Goal: Transaction & Acquisition: Subscribe to service/newsletter

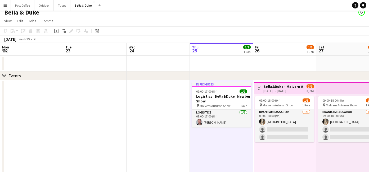
scroll to position [0, 127]
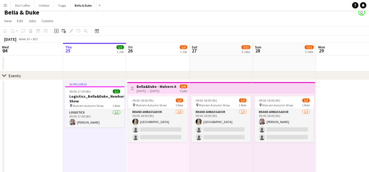
click at [3, 5] on app-icon "Menu" at bounding box center [5, 5] width 4 height 4
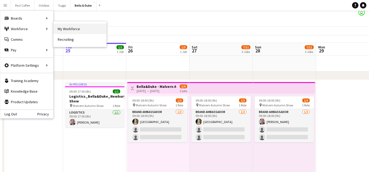
click at [74, 30] on link "My Workforce" at bounding box center [79, 29] width 53 height 11
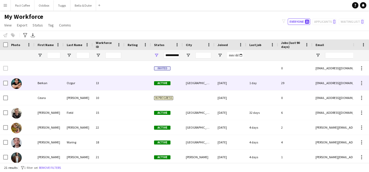
click at [331, 83] on div "[EMAIL_ADDRESS][DOMAIN_NAME]" at bounding box center [365, 83] width 106 height 15
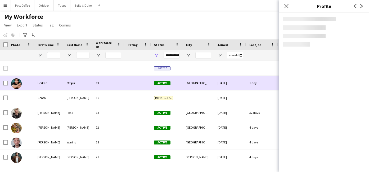
click at [331, 83] on div "[EMAIL_ADDRESS][DOMAIN_NAME]" at bounding box center [365, 83] width 106 height 15
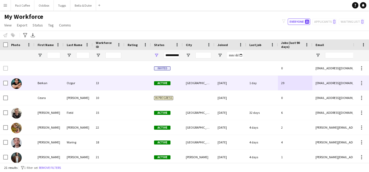
drag, startPoint x: 347, startPoint y: 82, endPoint x: 314, endPoint y: 83, distance: 33.9
click at [314, 83] on div "[EMAIL_ADDRESS][DOMAIN_NAME]" at bounding box center [365, 83] width 106 height 15
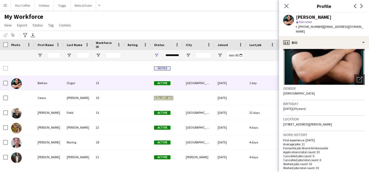
scroll to position [50, 0]
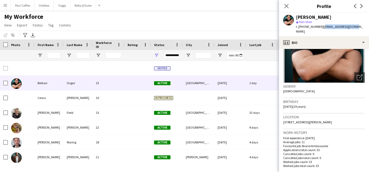
drag, startPoint x: 353, startPoint y: 26, endPoint x: 321, endPoint y: 27, distance: 32.0
click at [321, 27] on div "[PERSON_NAME] star Not rated t. [PHONE_NUMBER] | [EMAIL_ADDRESS][DOMAIN_NAME]" at bounding box center [324, 25] width 90 height 24
copy span "[EMAIL_ADDRESS][DOMAIN_NAME]"
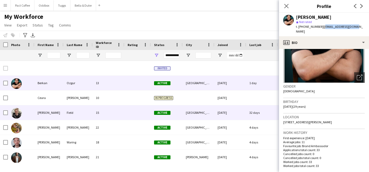
click at [111, 114] on div "15" at bounding box center [109, 112] width 32 height 15
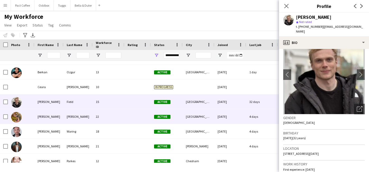
scroll to position [13, 0]
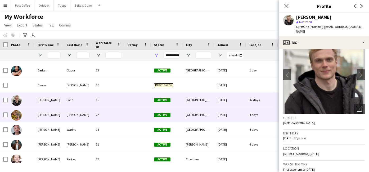
click at [228, 116] on div "[DATE]" at bounding box center [230, 114] width 32 height 15
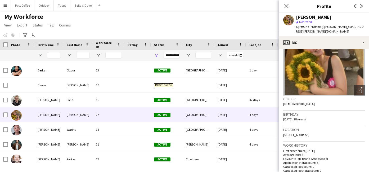
scroll to position [39, 0]
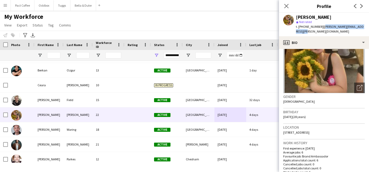
drag, startPoint x: 321, startPoint y: 26, endPoint x: 366, endPoint y: 32, distance: 45.3
click at [366, 32] on div "[PERSON_NAME] star Not rated t. [PHONE_NUMBER] | [PERSON_NAME][EMAIL_ADDRESS][P…" at bounding box center [324, 25] width 90 height 24
copy span "[PERSON_NAME][EMAIL_ADDRESS][PERSON_NAME][DOMAIN_NAME]"
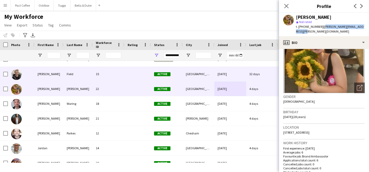
scroll to position [39, 0]
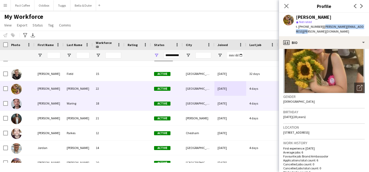
click at [92, 105] on div "Waring" at bounding box center [77, 103] width 29 height 15
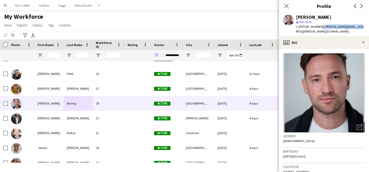
drag, startPoint x: 321, startPoint y: 26, endPoint x: 355, endPoint y: 26, distance: 33.8
click at [355, 26] on div "[PERSON_NAME] star Not rated t. [PHONE_NUMBER] | [PERSON_NAME][EMAIL_ADDRESS][P…" at bounding box center [324, 25] width 90 height 24
drag, startPoint x: 355, startPoint y: 26, endPoint x: 321, endPoint y: 26, distance: 34.1
click at [321, 26] on div "[PERSON_NAME] star Not rated t. [PHONE_NUMBER] | [PERSON_NAME][EMAIL_ADDRESS][P…" at bounding box center [324, 25] width 90 height 24
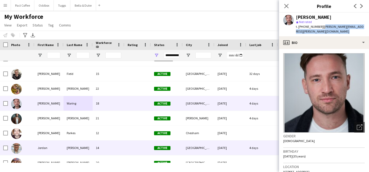
click at [69, 141] on div "[PERSON_NAME]" at bounding box center [77, 147] width 29 height 15
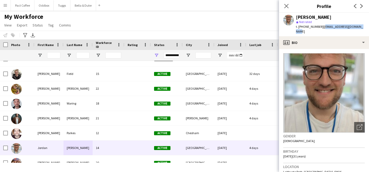
drag, startPoint x: 360, startPoint y: 26, endPoint x: 320, endPoint y: 27, distance: 40.0
click at [320, 27] on app-profile-header "[PERSON_NAME] star Not rated t. [PHONE_NUMBER] | [EMAIL_ADDRESS][DOMAIN_NAME]" at bounding box center [324, 25] width 90 height 24
copy span "[EMAIL_ADDRESS][DOMAIN_NAME]"
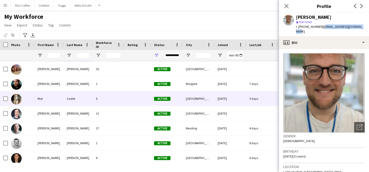
scroll to position [134, 0]
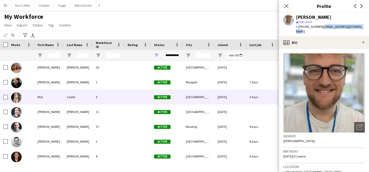
click at [45, 100] on div "Mat" at bounding box center [48, 97] width 29 height 15
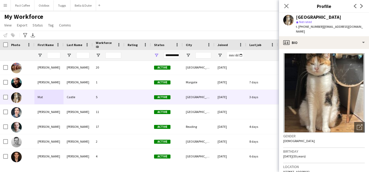
drag, startPoint x: 364, startPoint y: 26, endPoint x: 322, endPoint y: 27, distance: 42.6
click at [322, 27] on div "Mat Castle star Not rated t. [PHONE_NUMBER] | [EMAIL_ADDRESS][DOMAIN_NAME]" at bounding box center [324, 25] width 90 height 24
copy span "[EMAIL_ADDRESS][DOMAIN_NAME]"
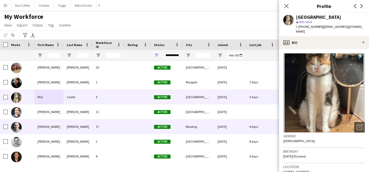
click at [37, 125] on div "[PERSON_NAME]" at bounding box center [48, 126] width 29 height 15
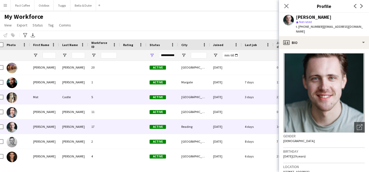
scroll to position [0, 0]
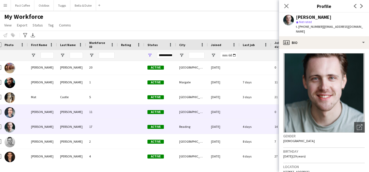
click at [107, 110] on div "11" at bounding box center [102, 111] width 32 height 15
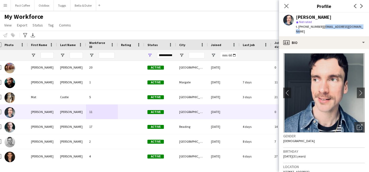
drag, startPoint x: 362, startPoint y: 26, endPoint x: 321, endPoint y: 29, distance: 40.5
click at [321, 29] on div "[PERSON_NAME] star Not rated t. [PHONE_NUMBER] | [EMAIL_ADDRESS][DOMAIN_NAME]" at bounding box center [324, 25] width 90 height 24
copy span "[EMAIL_ADDRESS][DOMAIN_NAME]"
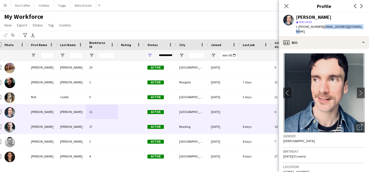
click at [61, 126] on div "[PERSON_NAME]" at bounding box center [71, 126] width 29 height 15
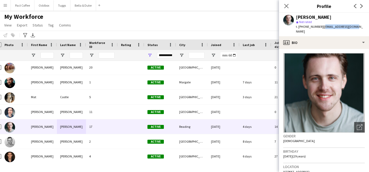
drag, startPoint x: 354, startPoint y: 26, endPoint x: 323, endPoint y: 27, distance: 31.7
click at [323, 27] on div "[PERSON_NAME] star Not rated t. [PHONE_NUMBER] | [EMAIL_ADDRESS][DOMAIN_NAME]" at bounding box center [324, 25] width 90 height 24
copy span "[EMAIL_ADDRESS][DOMAIN_NAME]"
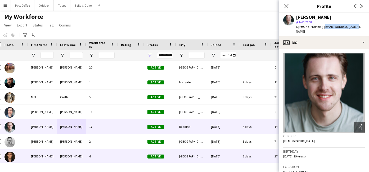
click at [47, 157] on div "[PERSON_NAME]" at bounding box center [42, 156] width 29 height 15
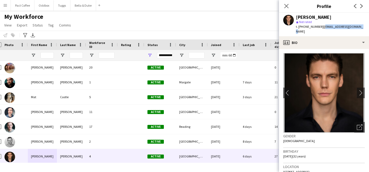
drag, startPoint x: 355, startPoint y: 27, endPoint x: 320, endPoint y: 28, distance: 34.7
click at [320, 28] on span "| [EMAIL_ADDRESS][DOMAIN_NAME]" at bounding box center [329, 29] width 67 height 9
copy span "[EMAIL_ADDRESS][DOMAIN_NAME]"
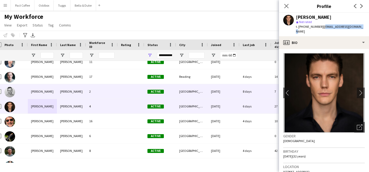
scroll to position [201, 0]
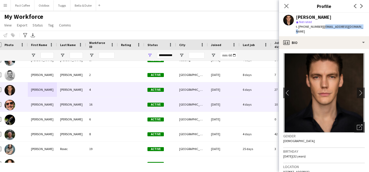
click at [50, 108] on div "[PERSON_NAME]" at bounding box center [42, 104] width 29 height 15
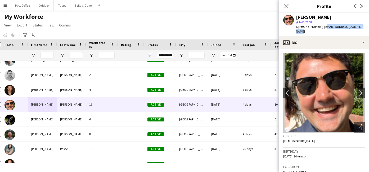
drag, startPoint x: 361, startPoint y: 27, endPoint x: 321, endPoint y: 28, distance: 39.9
click at [321, 28] on div "[PERSON_NAME] star Not rated t. [PHONE_NUMBER] | [EMAIL_ADDRESS][DOMAIN_NAME]" at bounding box center [324, 25] width 90 height 24
click at [321, 27] on span "| [EMAIL_ADDRESS][DOMAIN_NAME]" at bounding box center [329, 29] width 67 height 9
drag, startPoint x: 321, startPoint y: 27, endPoint x: 359, endPoint y: 26, distance: 38.1
click at [359, 26] on div "[PERSON_NAME] star Not rated t. [PHONE_NUMBER] | [EMAIL_ADDRESS][DOMAIN_NAME]" at bounding box center [324, 25] width 90 height 24
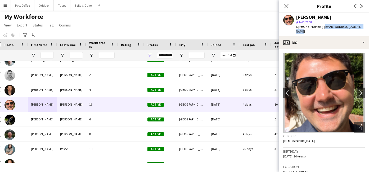
copy span "[EMAIL_ADDRESS][DOMAIN_NAME]"
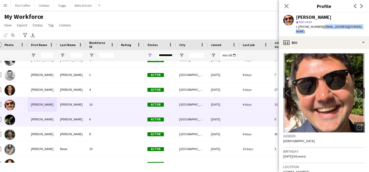
click at [54, 131] on div "[PERSON_NAME]" at bounding box center [42, 134] width 29 height 15
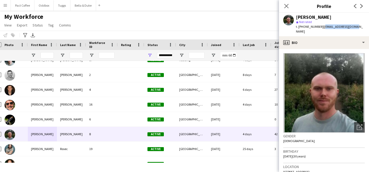
drag, startPoint x: 321, startPoint y: 27, endPoint x: 353, endPoint y: 26, distance: 32.0
click at [353, 26] on div "[PERSON_NAME] star Not rated t. [PHONE_NUMBER] | [EMAIL_ADDRESS][DOMAIN_NAME]" at bounding box center [324, 25] width 90 height 24
copy span "[EMAIL_ADDRESS][DOMAIN_NAME]"
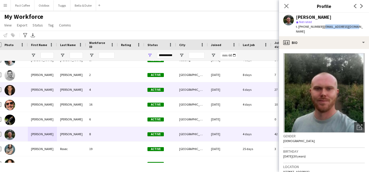
scroll to position [209, 0]
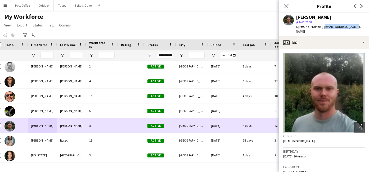
click at [41, 140] on div "[PERSON_NAME]" at bounding box center [42, 140] width 29 height 15
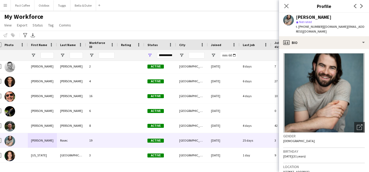
drag, startPoint x: 321, startPoint y: 26, endPoint x: 369, endPoint y: 26, distance: 48.4
click at [368, 26] on html "Menu Boards Boards Boards All jobs Status Workforce Workforce My Workforce Recr…" at bounding box center [184, 86] width 369 height 172
click at [323, 26] on span "| [DOMAIN_NAME][EMAIL_ADDRESS][DOMAIN_NAME]" at bounding box center [330, 29] width 68 height 9
drag, startPoint x: 321, startPoint y: 27, endPoint x: 362, endPoint y: 27, distance: 41.5
click at [362, 27] on span "| [DOMAIN_NAME][EMAIL_ADDRESS][DOMAIN_NAME]" at bounding box center [330, 29] width 68 height 9
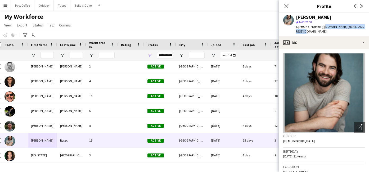
copy span "[DOMAIN_NAME][EMAIL_ADDRESS][DOMAIN_NAME]"
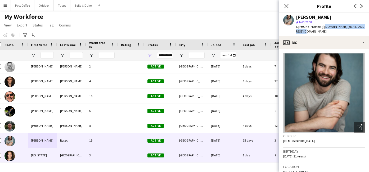
click at [49, 151] on div "[US_STATE]" at bounding box center [42, 155] width 29 height 15
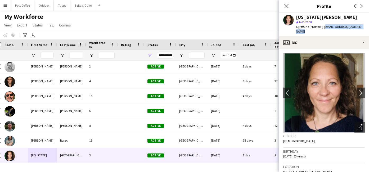
drag, startPoint x: 320, startPoint y: 27, endPoint x: 363, endPoint y: 27, distance: 42.8
click at [363, 27] on div "[US_STATE][PERSON_NAME] star Not rated t. [PHONE_NUMBER] | [EMAIL_ADDRESS][DOMA…" at bounding box center [324, 25] width 90 height 24
click at [82, 10] on button "Bella & Duke Close" at bounding box center [83, 5] width 26 height 10
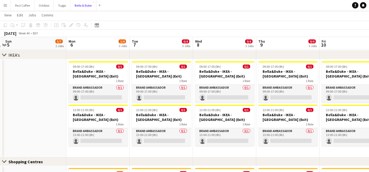
scroll to position [0, 186]
click at [7, 6] on app-icon "Menu" at bounding box center [5, 5] width 4 height 4
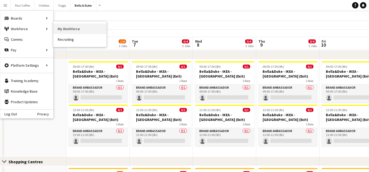
click at [62, 26] on link "My Workforce" at bounding box center [79, 29] width 53 height 11
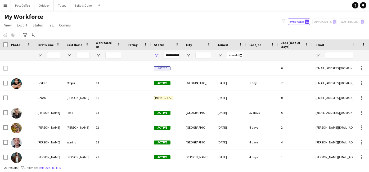
click at [5, 4] on app-icon "Menu" at bounding box center [5, 5] width 4 height 4
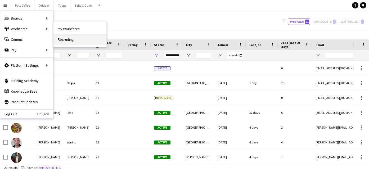
click at [68, 42] on link "Recruiting" at bounding box center [79, 39] width 53 height 11
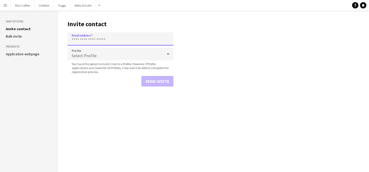
click at [105, 43] on input "Email address" at bounding box center [120, 38] width 106 height 13
click at [130, 26] on h1 "Invite contact" at bounding box center [120, 24] width 106 height 8
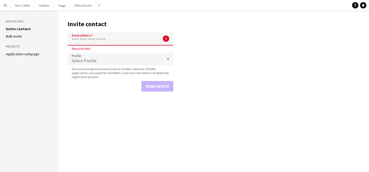
click at [154, 42] on input "Email address" at bounding box center [120, 38] width 106 height 13
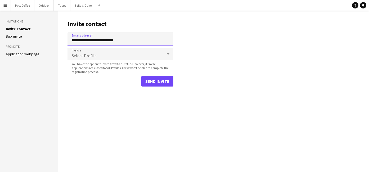
type input "**********"
click at [79, 61] on app-form-group "Profile Select Profile You have the option to invite Crew to a Profile. However…" at bounding box center [120, 61] width 106 height 26
click at [80, 59] on div "Select Profile" at bounding box center [114, 54] width 95 height 13
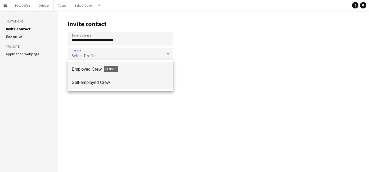
click at [86, 79] on mat-option "Self-employed Crew" at bounding box center [120, 82] width 106 height 13
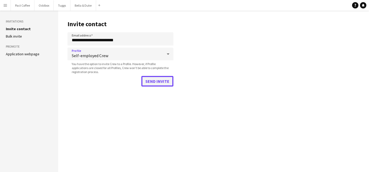
click at [158, 82] on button "Send invite" at bounding box center [157, 81] width 32 height 11
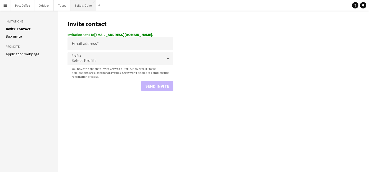
click at [80, 4] on button "Bella & Duke Close" at bounding box center [83, 5] width 26 height 10
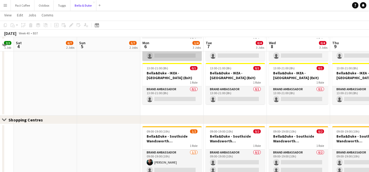
scroll to position [390, 0]
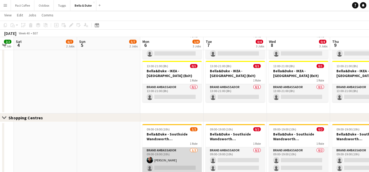
click at [166, 161] on app-card-role "Brand Ambassador [DATE] 09:00-19:00 (10h) [PERSON_NAME] single-neutral-actions" at bounding box center [171, 160] width 59 height 26
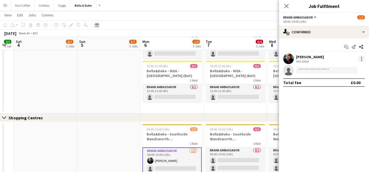
click at [362, 61] on div at bounding box center [361, 59] width 6 height 6
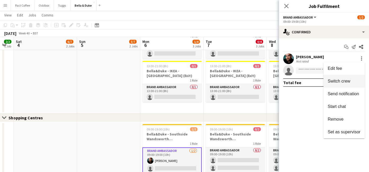
click at [347, 77] on button "Switch crew" at bounding box center [343, 81] width 41 height 13
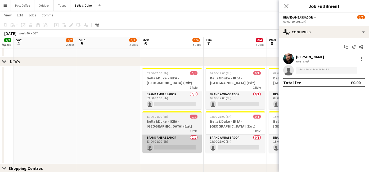
scroll to position [350, 0]
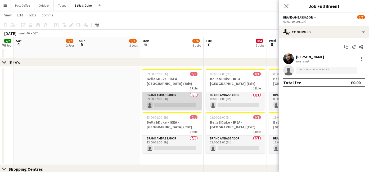
click at [181, 104] on app-card-role "Brand Ambassador 0/1 09:00-17:00 (8h) single-neutral-actions" at bounding box center [171, 101] width 59 height 18
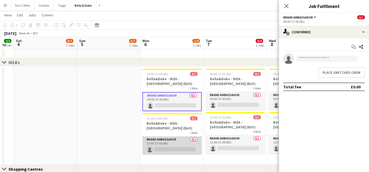
click at [174, 149] on app-card-role "Brand Ambassador 0/1 13:00-21:00 (8h) single-neutral-actions" at bounding box center [171, 145] width 59 height 18
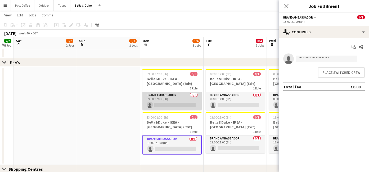
click at [178, 105] on app-card-role "Brand Ambassador 0/1 09:00-17:00 (8h) single-neutral-actions" at bounding box center [171, 101] width 59 height 18
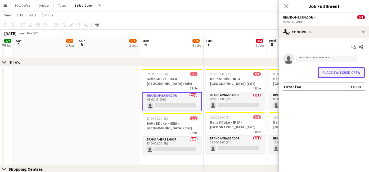
click at [339, 72] on button "Place switched crew" at bounding box center [341, 72] width 47 height 11
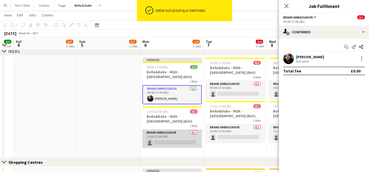
click at [171, 142] on app-card-role "Brand Ambassador 0/1 13:00-21:00 (8h) single-neutral-actions" at bounding box center [171, 139] width 59 height 18
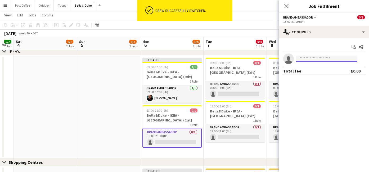
click at [301, 57] on input at bounding box center [326, 59] width 61 height 6
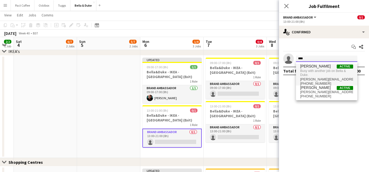
type input "****"
click at [316, 74] on span "Busy with another job on Bella & Duke." at bounding box center [326, 72] width 53 height 9
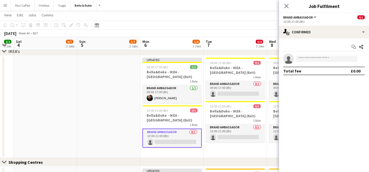
click at [107, 122] on app-date-cell at bounding box center [108, 107] width 63 height 102
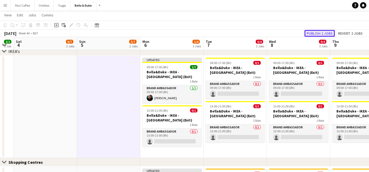
click at [328, 33] on button "Publish 2 jobs" at bounding box center [319, 33] width 30 height 7
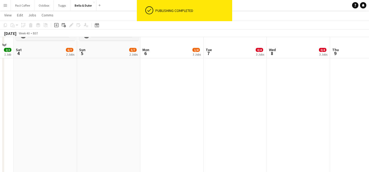
scroll to position [189, 0]
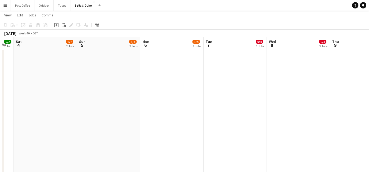
click at [8, 8] on button "Menu" at bounding box center [5, 5] width 11 height 11
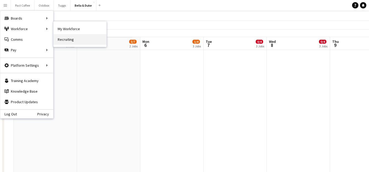
click at [70, 40] on link "Recruiting" at bounding box center [79, 39] width 53 height 11
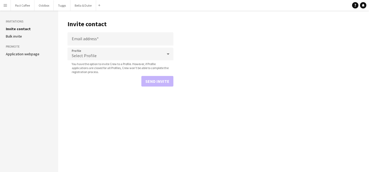
click at [80, 56] on span "Select Profile" at bounding box center [84, 55] width 25 height 5
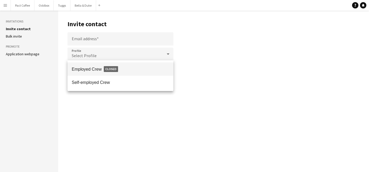
click at [87, 42] on div at bounding box center [184, 86] width 369 height 172
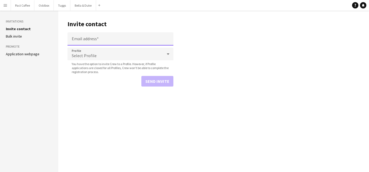
click at [88, 38] on input "Email address" at bounding box center [120, 38] width 106 height 13
type input "**********"
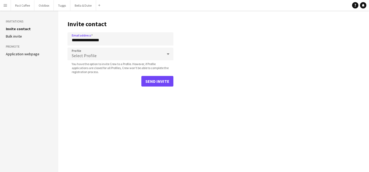
click at [101, 57] on div "Select Profile" at bounding box center [114, 54] width 95 height 13
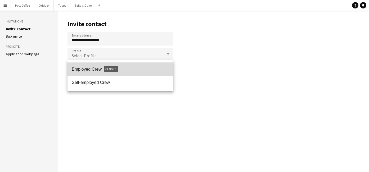
click at [101, 71] on span "Employed Crew Closed" at bounding box center [120, 69] width 97 height 12
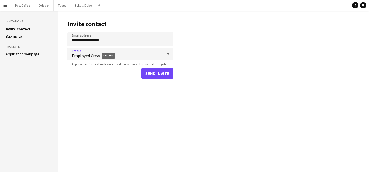
click at [104, 52] on span "Employed Crew Closed" at bounding box center [117, 55] width 91 height 12
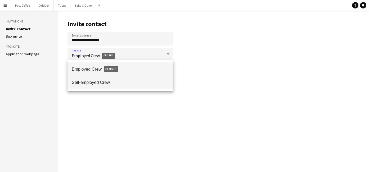
click at [102, 82] on span "Self-employed Crew" at bounding box center [120, 82] width 97 height 5
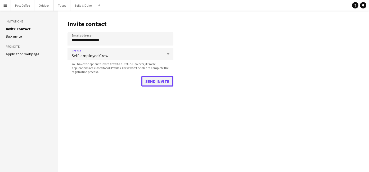
click at [151, 81] on button "Send invite" at bounding box center [157, 81] width 32 height 11
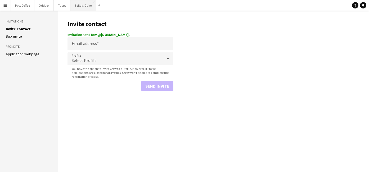
click at [84, 7] on button "Bella & Duke Close" at bounding box center [83, 5] width 26 height 10
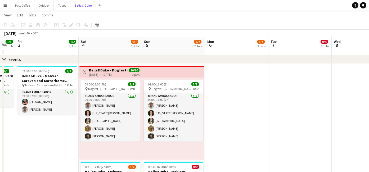
scroll to position [0, 176]
